Goal: Transaction & Acquisition: Subscribe to service/newsletter

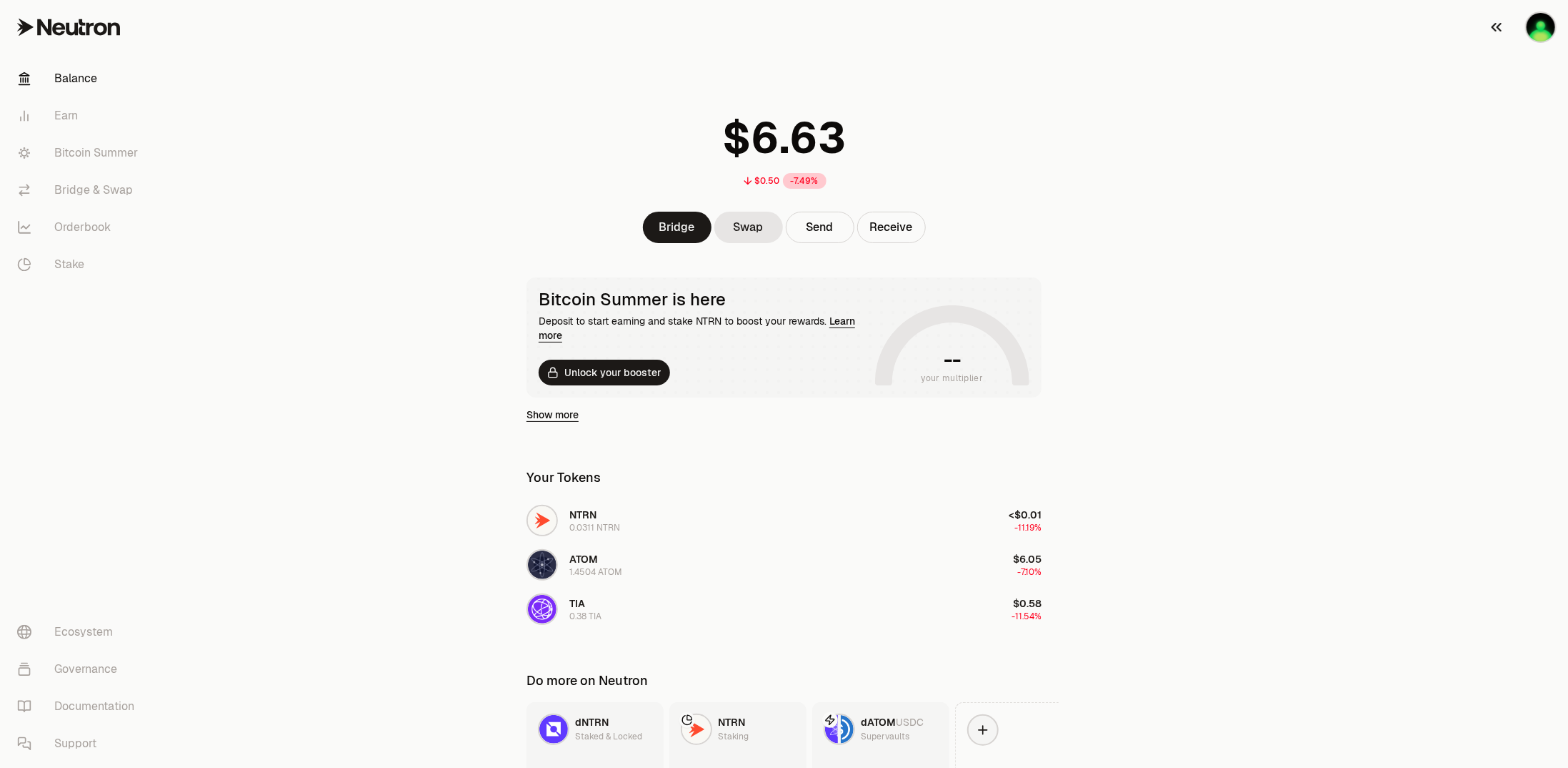
click at [1543, 34] on img "button" at bounding box center [1541, 27] width 28 height 28
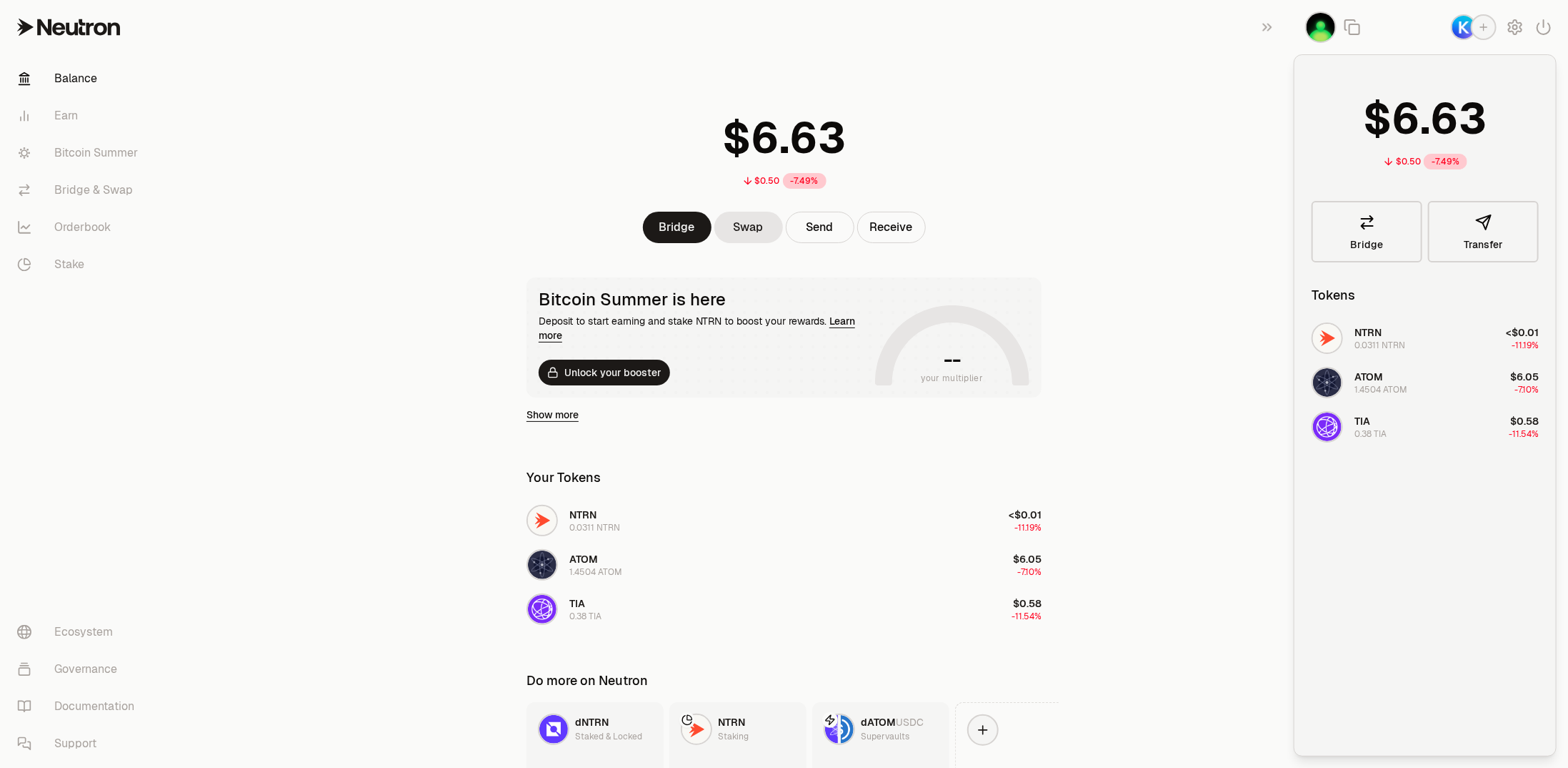
click at [342, 311] on main "$0.50 -7.49% Bridge Swap Send Receive Bitcoin Summer is here Deposit to start e…" at bounding box center [864, 437] width 1408 height 874
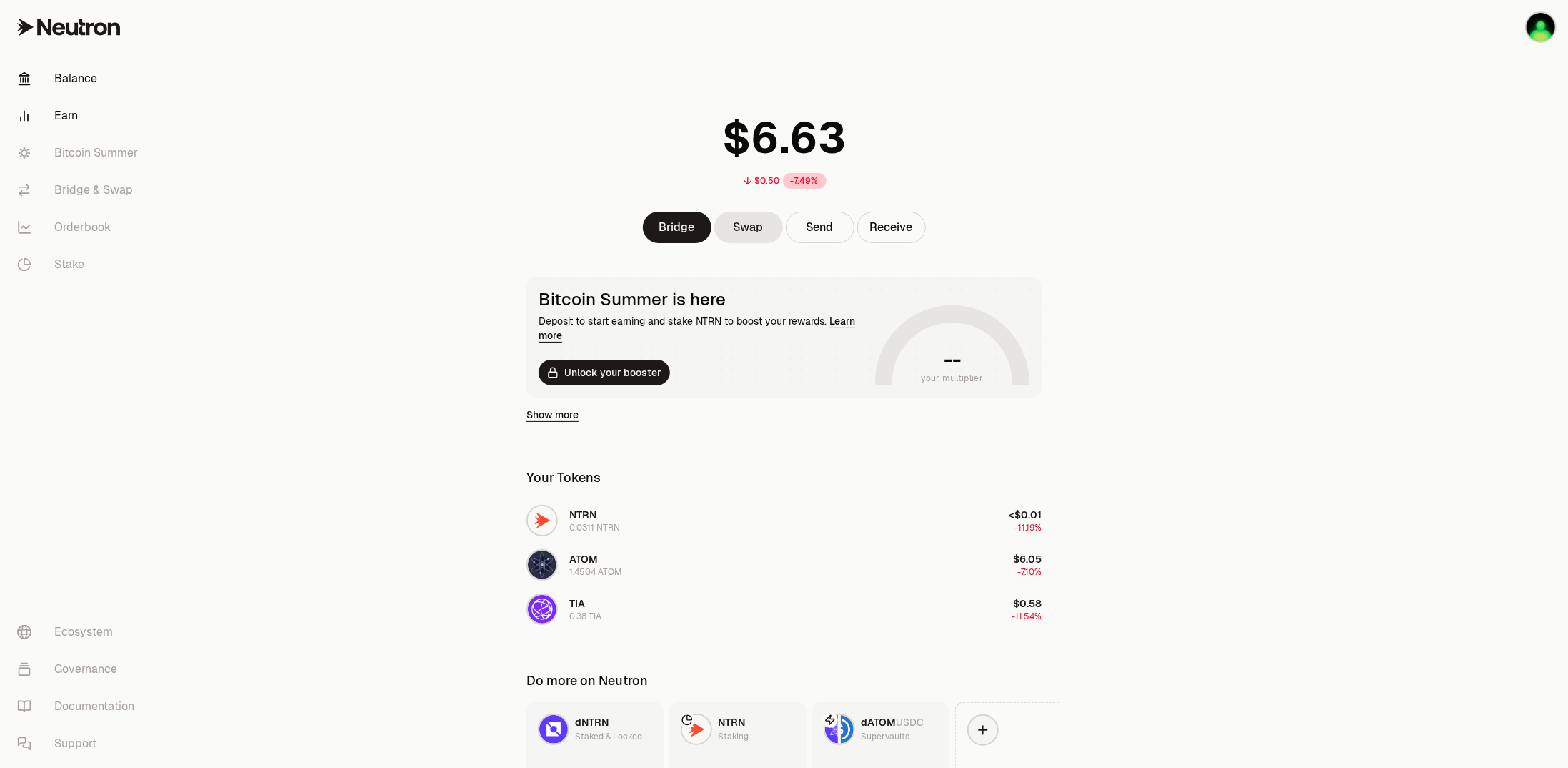
click at [70, 119] on link "Earn" at bounding box center [79, 116] width 149 height 37
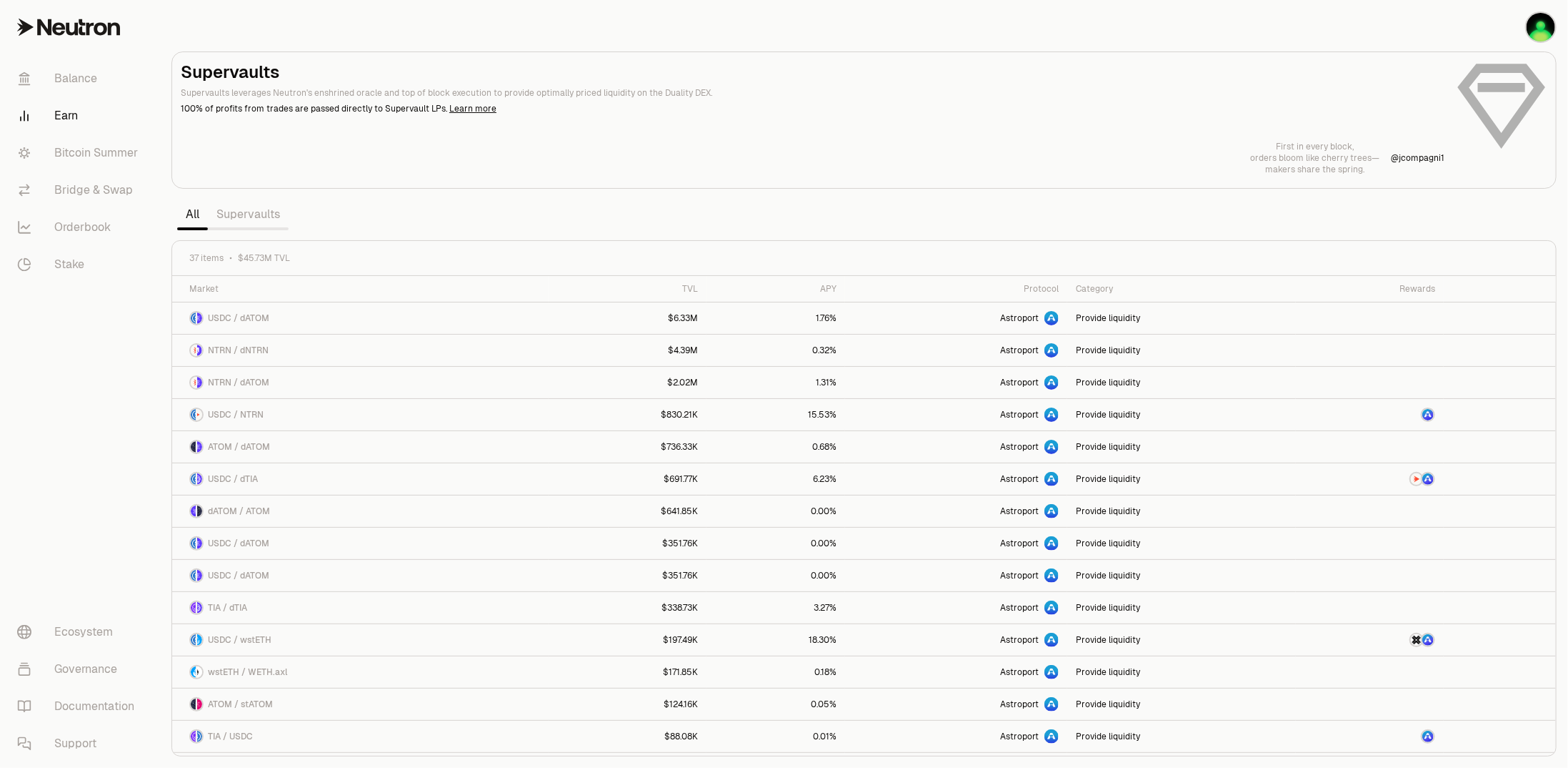
click at [252, 210] on link "Supervaults" at bounding box center [248, 214] width 81 height 28
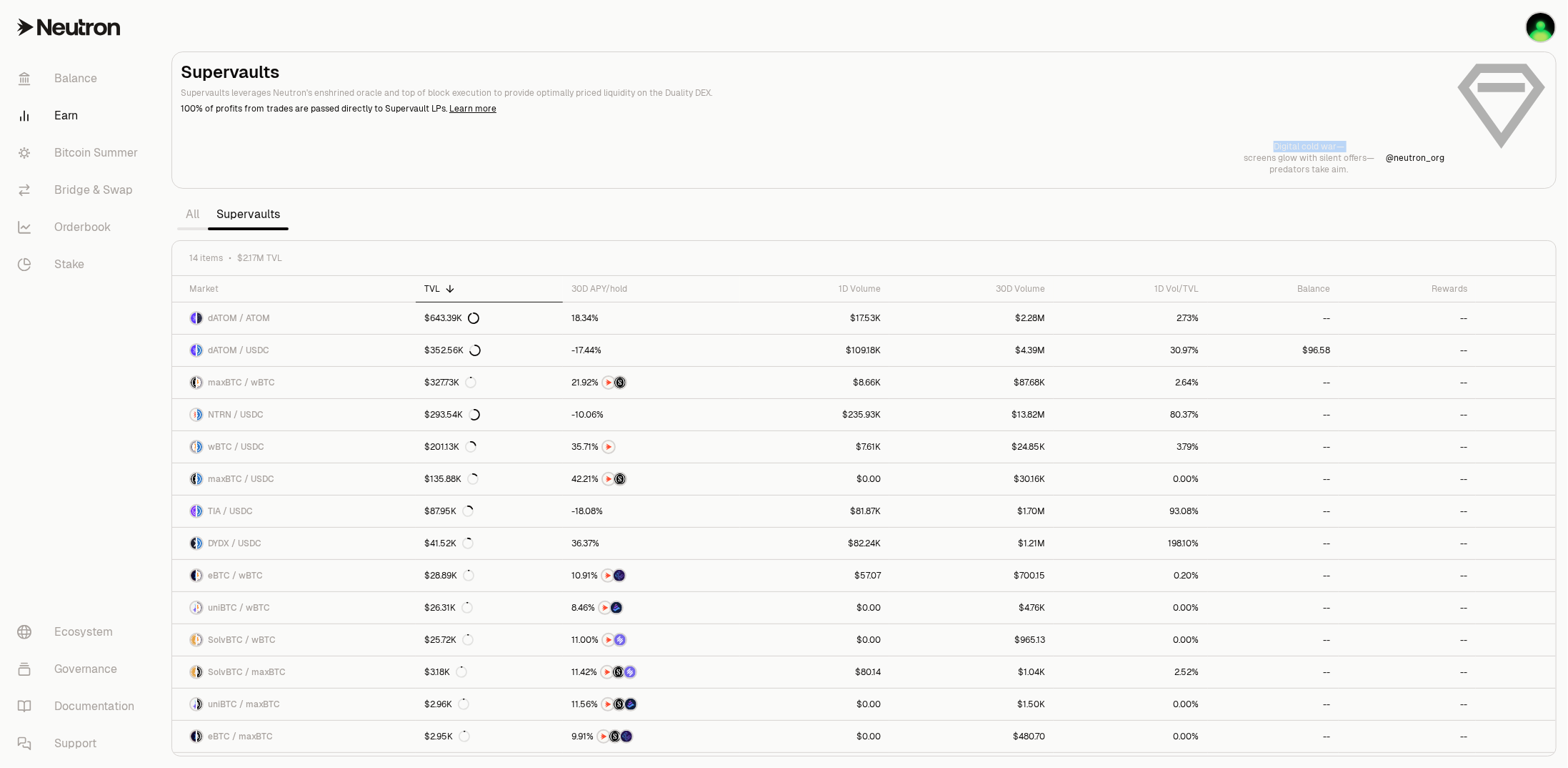
drag, startPoint x: 245, startPoint y: 1, endPoint x: 627, endPoint y: 152, distance: 410.8
click at [627, 152] on div "Digital cold war— screens glow with silent offers— predators take aim. @ neutro…" at bounding box center [864, 158] width 1367 height 35
